Goal: Information Seeking & Learning: Find specific fact

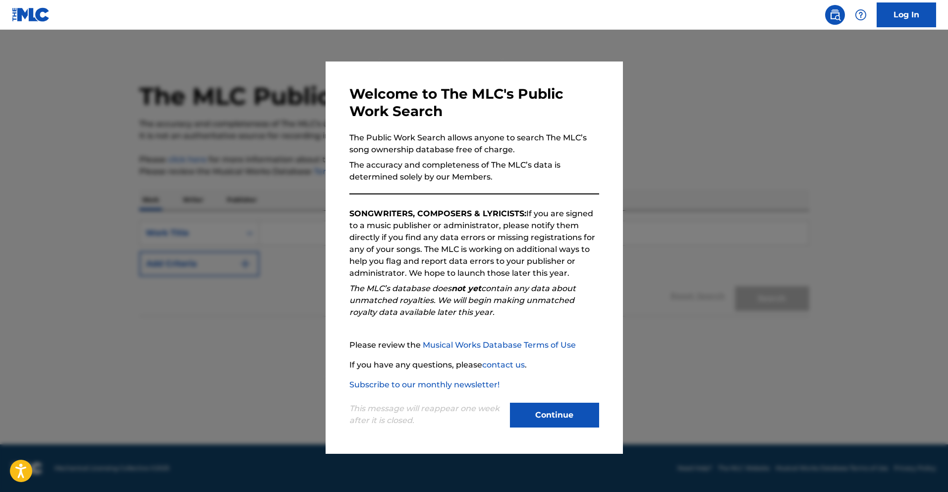
click at [569, 417] on button "Continue" at bounding box center [554, 414] width 89 height 25
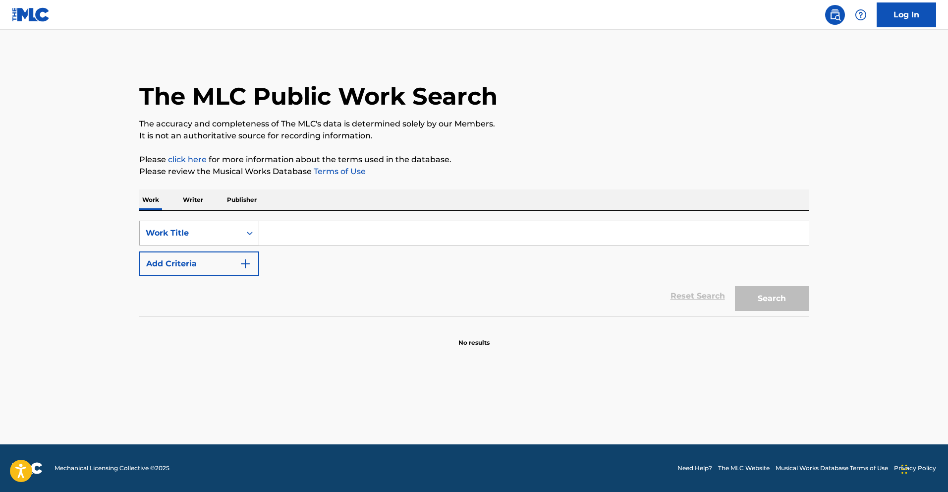
click at [245, 233] on icon "Search Form" at bounding box center [250, 233] width 10 height 10
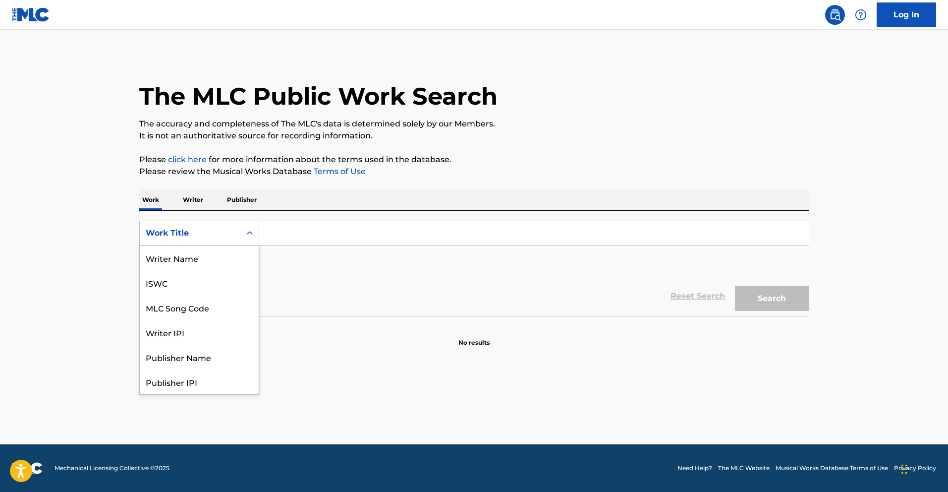
scroll to position [50, 0]
click at [232, 266] on div "MLC Song Code" at bounding box center [199, 257] width 119 height 25
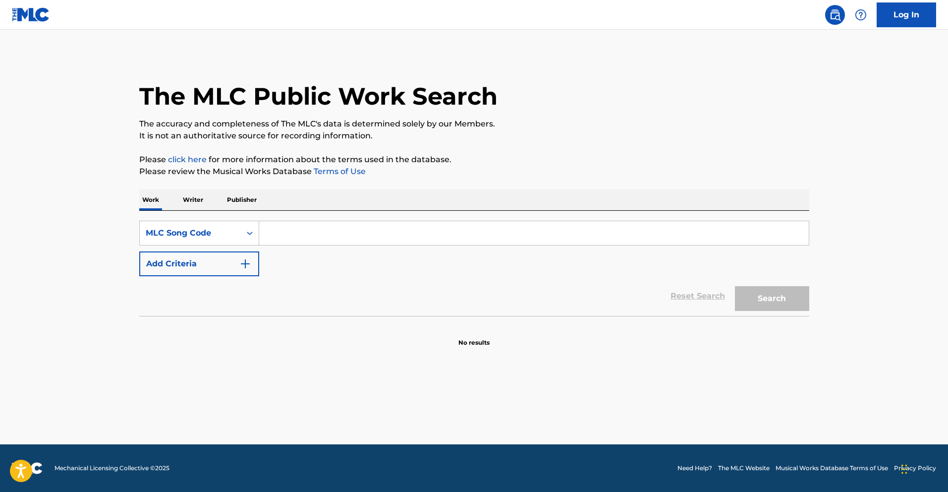
click at [299, 233] on input "Search Form" at bounding box center [534, 233] width 550 height 24
paste input "SH2T7S"
type input "SH2T7S"
click at [735, 286] on button "Search" at bounding box center [772, 298] width 74 height 25
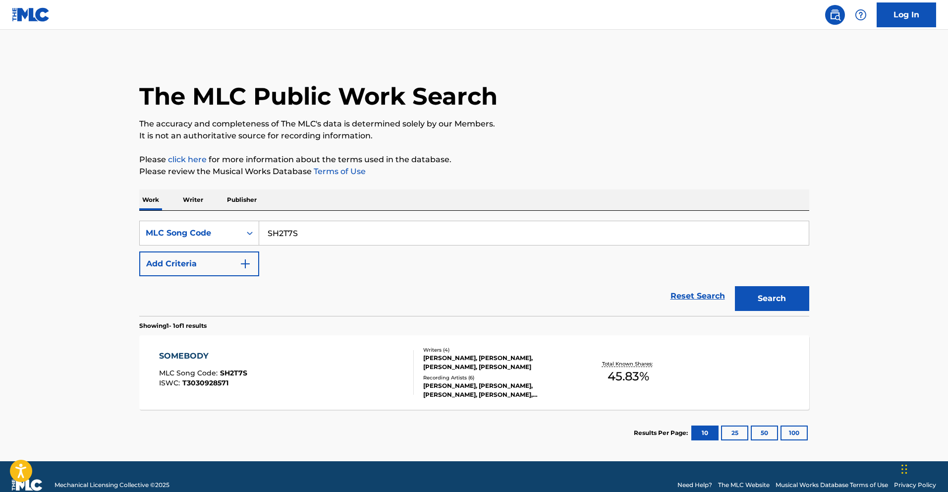
click at [386, 372] on div "SOMEBODY MLC Song Code : SH2T7S ISWC : T3030928571" at bounding box center [286, 372] width 255 height 45
